Goal: Transaction & Acquisition: Download file/media

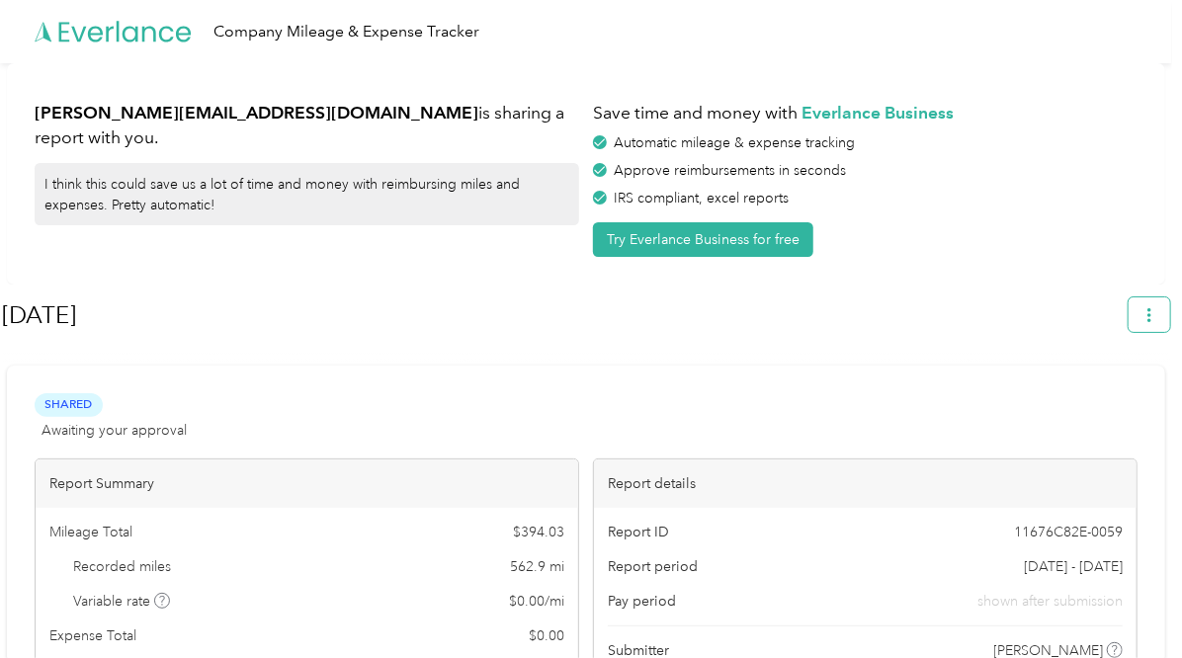
click at [1150, 313] on button "button" at bounding box center [1148, 314] width 41 height 35
click at [846, 415] on div "Shared Awaiting your approval View activity & comments" at bounding box center [586, 416] width 1103 height 47
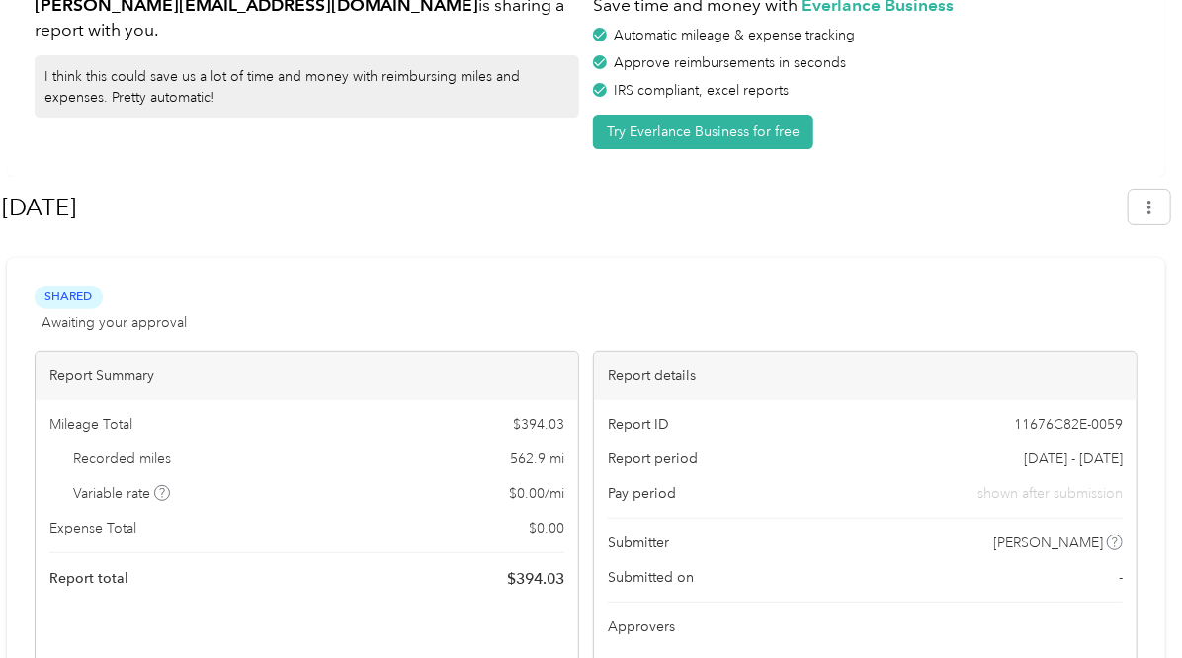
scroll to position [94, 0]
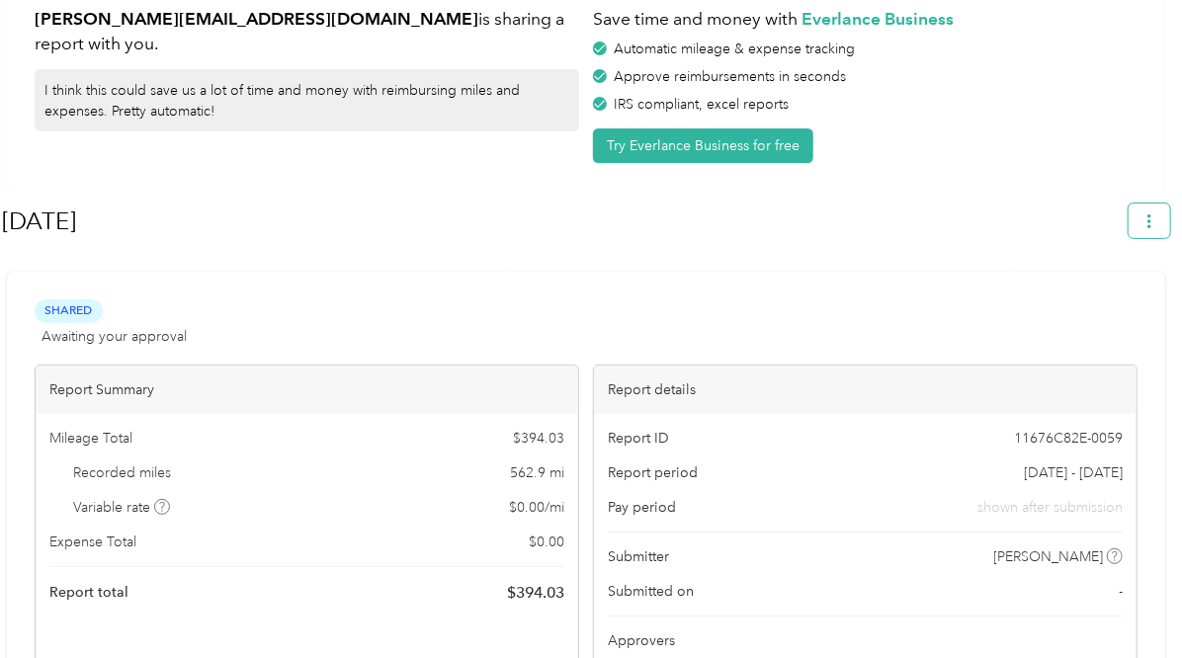
click at [1156, 223] on icon "button" at bounding box center [1149, 221] width 14 height 14
click at [1110, 303] on span "Download" at bounding box center [1103, 313] width 65 height 21
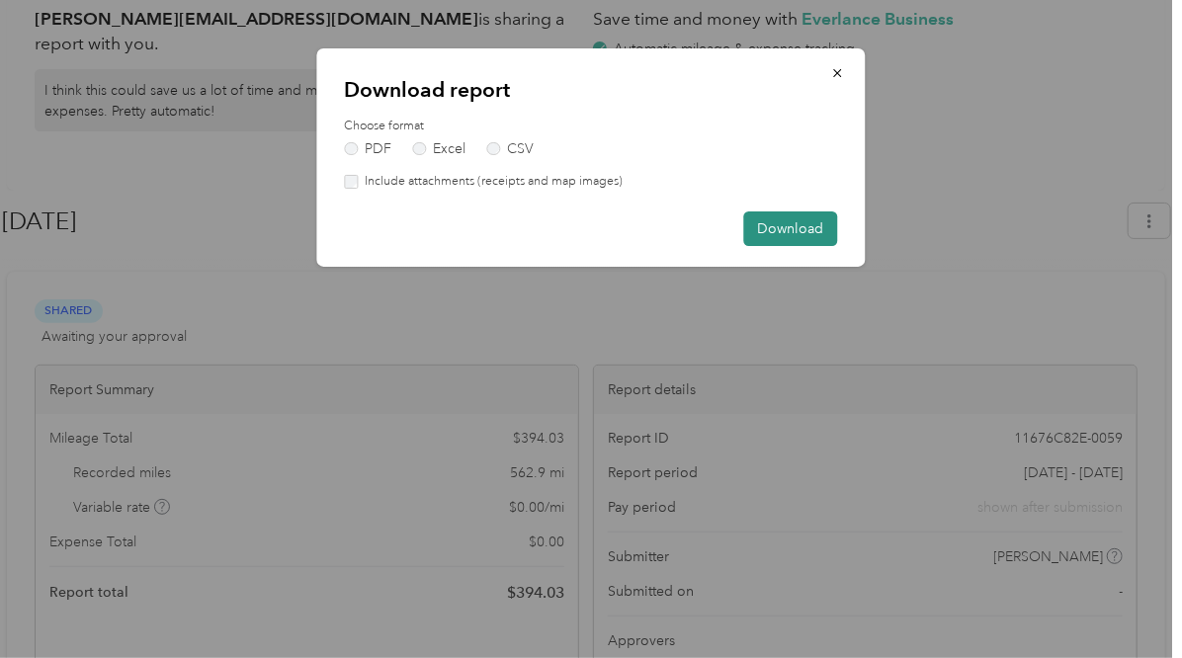
click at [791, 224] on button "Download" at bounding box center [791, 228] width 94 height 35
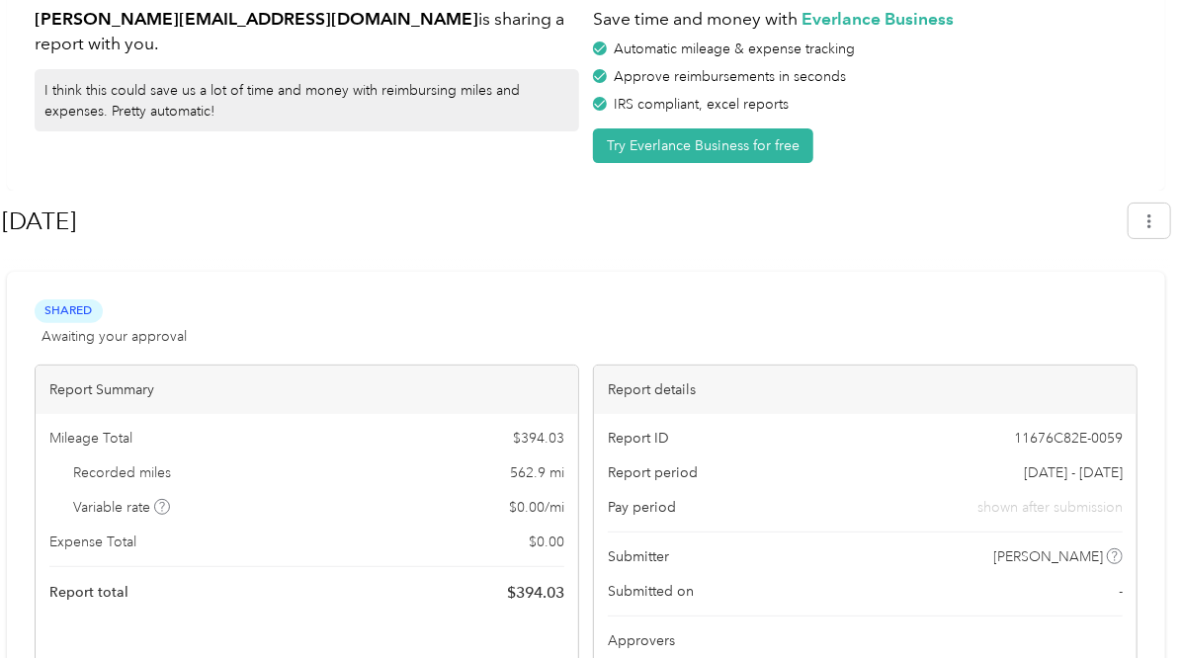
click at [428, 261] on div at bounding box center [586, 263] width 1168 height 21
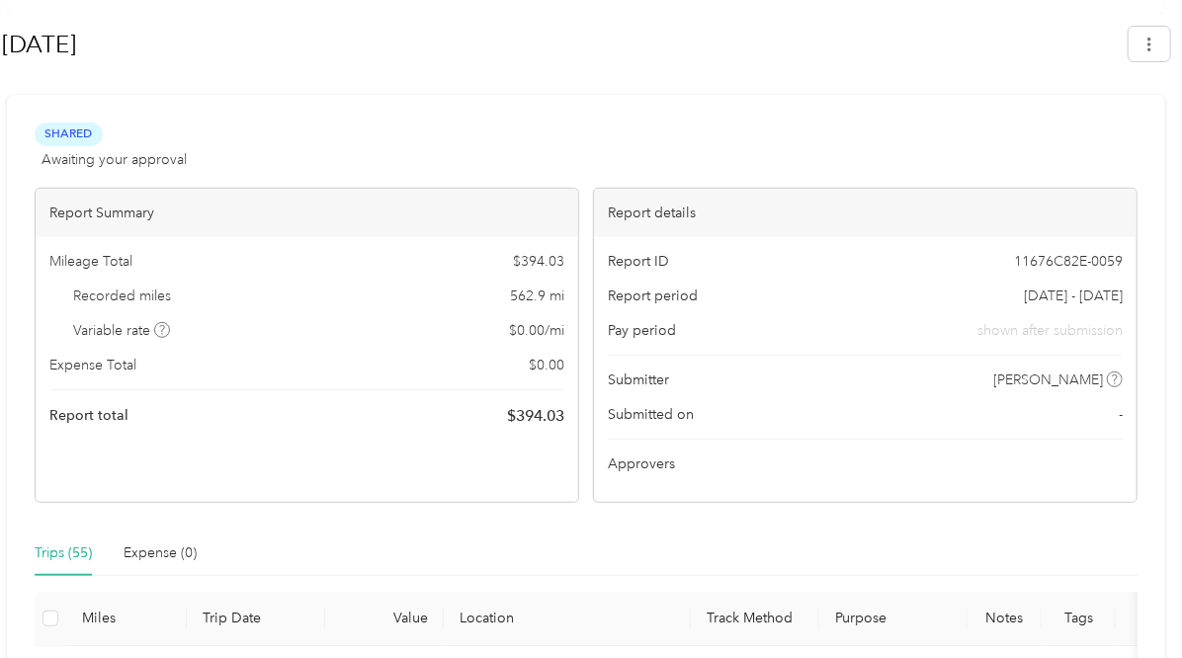
scroll to position [273, 0]
